Goal: Browse casually

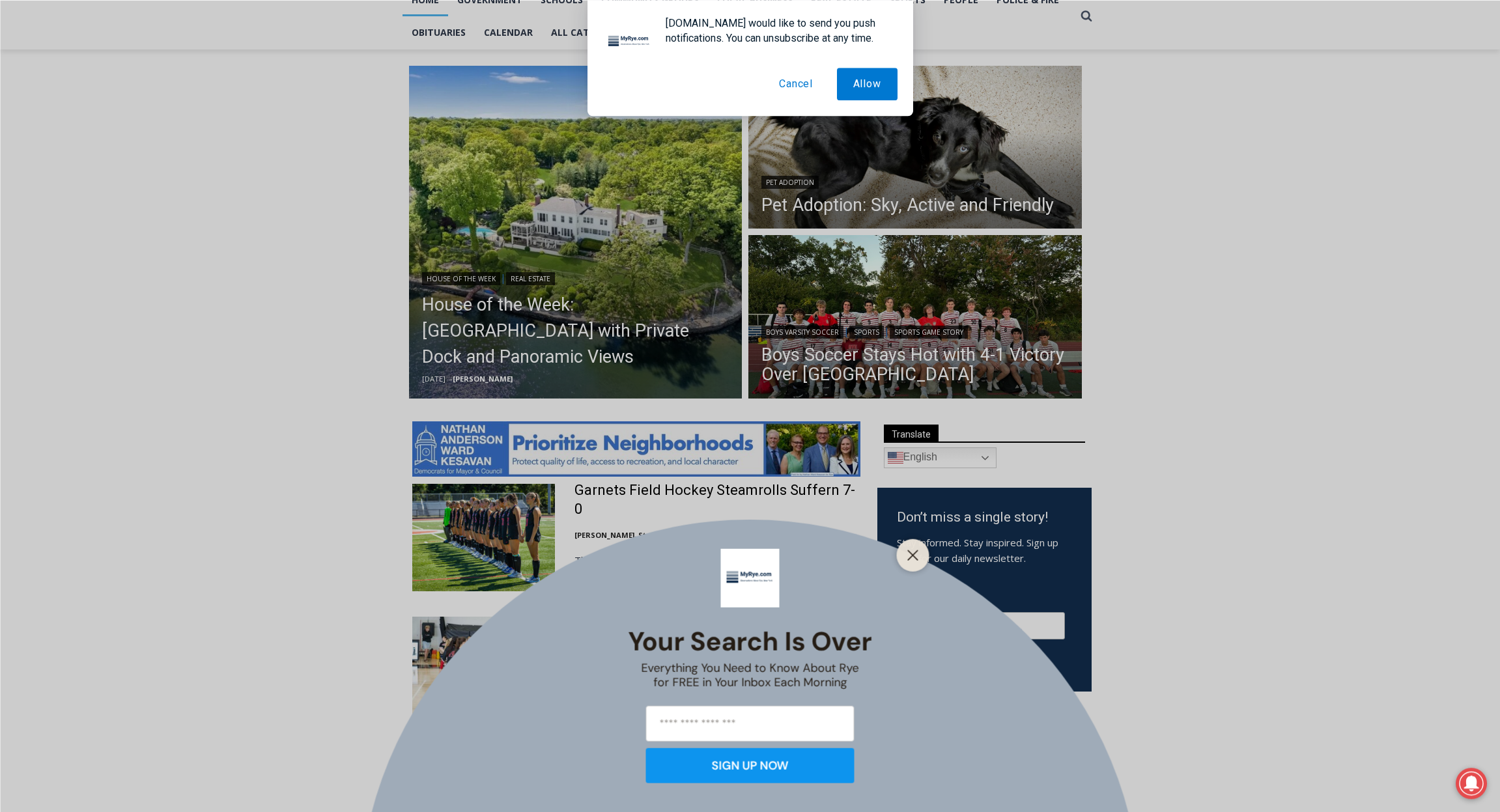
scroll to position [354, 0]
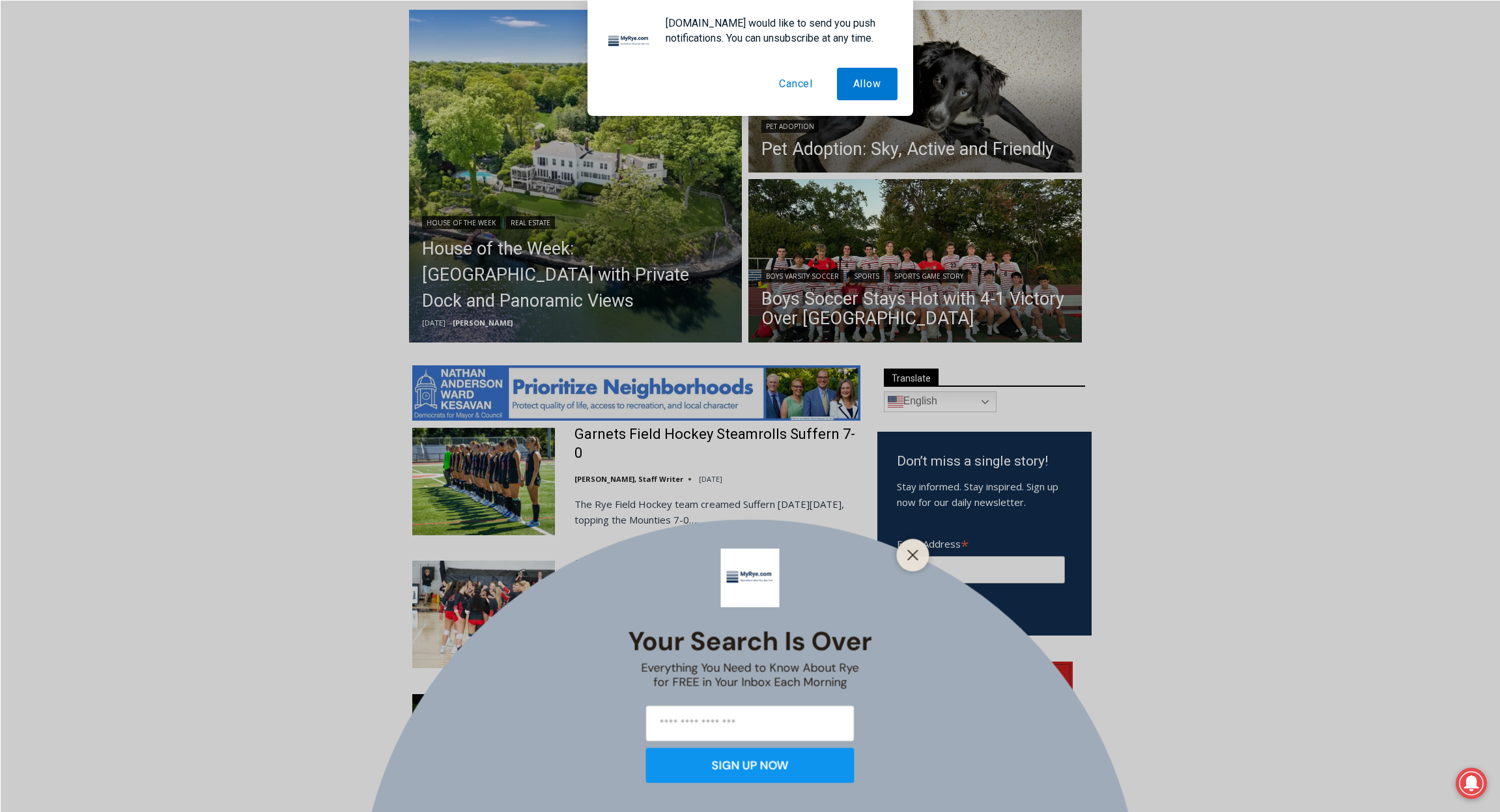
click at [790, 89] on button "Cancel" at bounding box center [796, 83] width 67 height 33
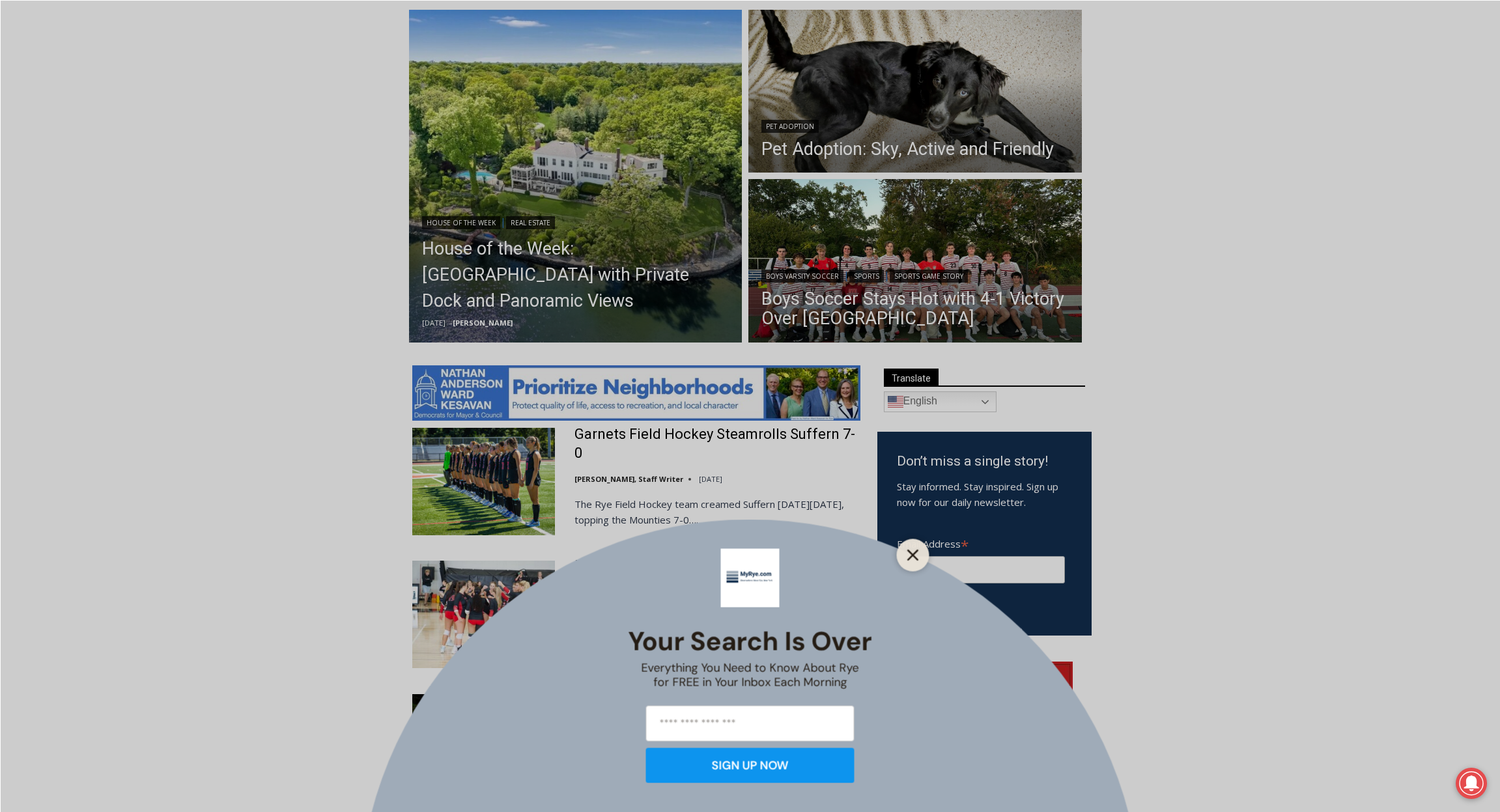
click at [918, 557] on icon "Close" at bounding box center [913, 554] width 11 height 11
click at [918, 554] on label "Email Address *" at bounding box center [980, 542] width 168 height 24
click at [918, 557] on input "Email Address *" at bounding box center [980, 569] width 168 height 27
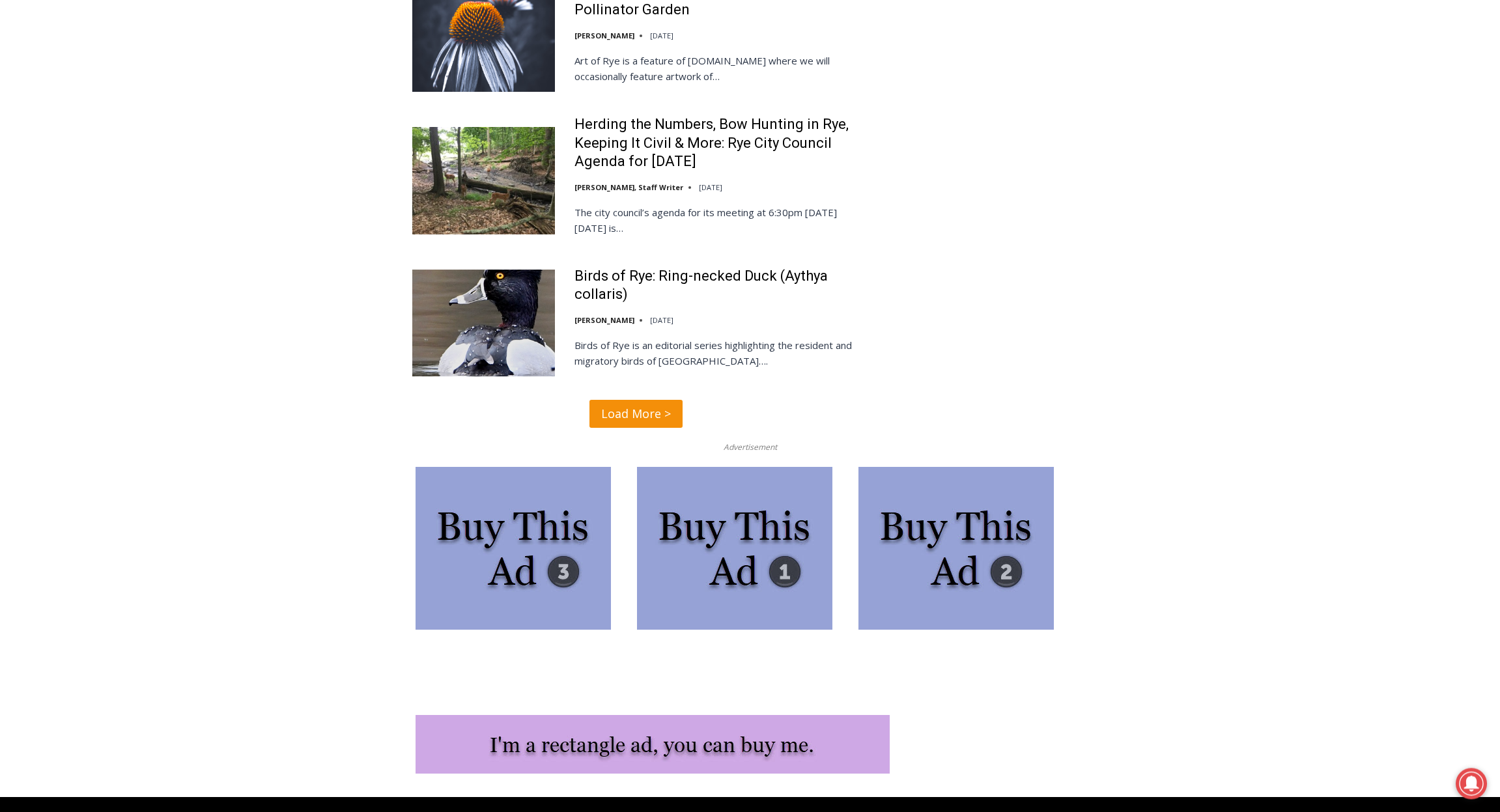
scroll to position [3114, 0]
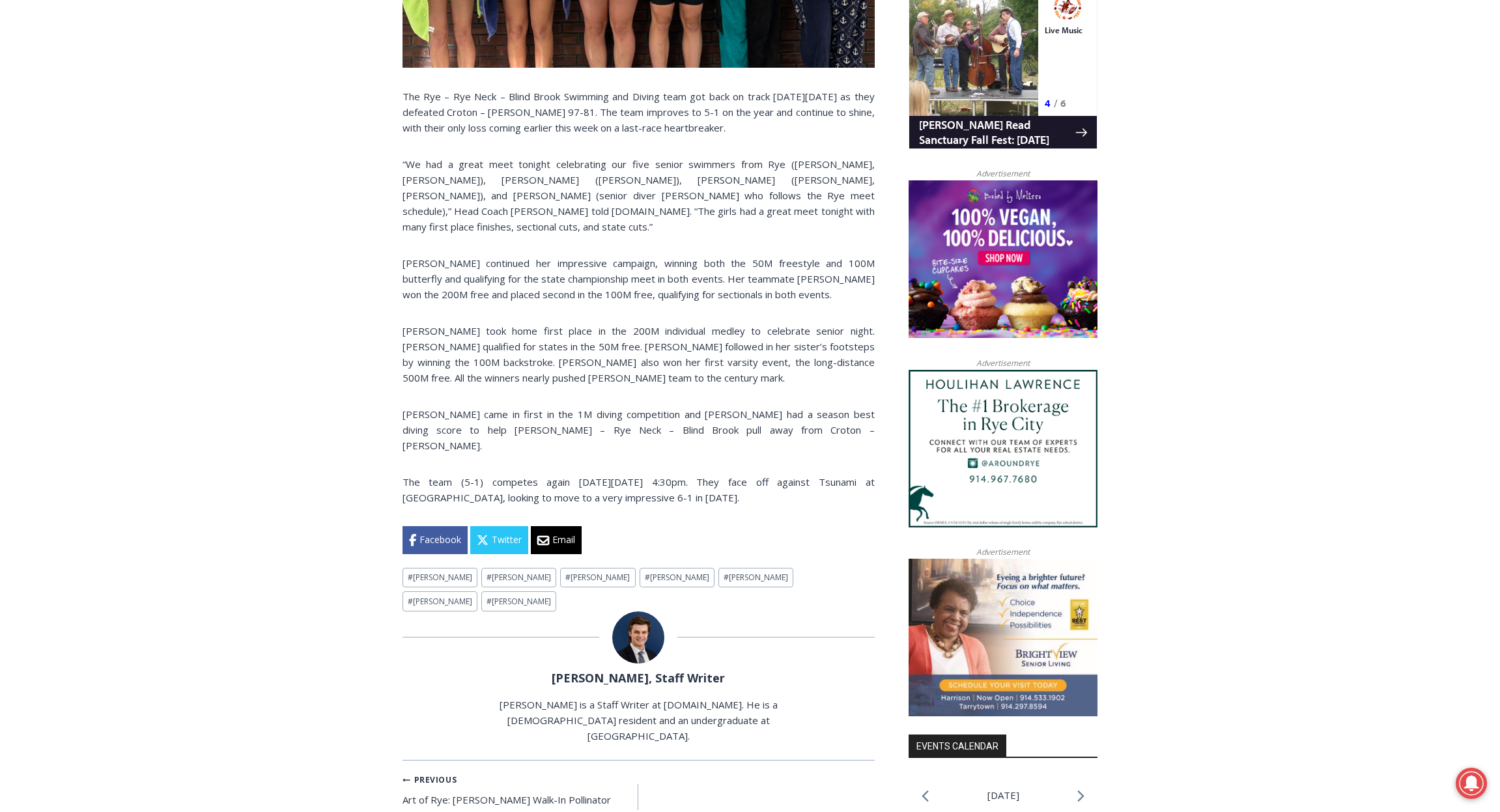
scroll to position [1250, 0]
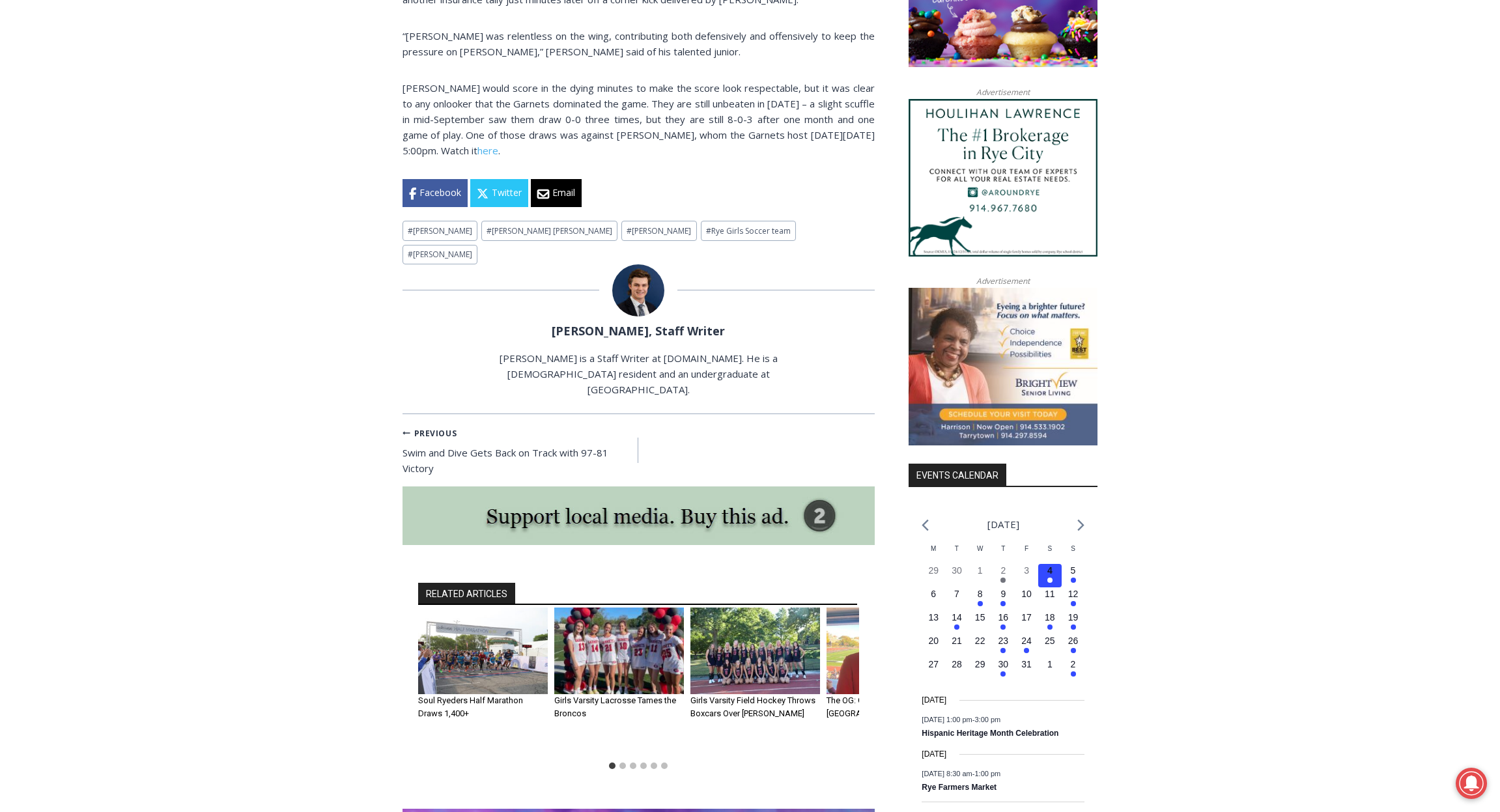
scroll to position [1364, 0]
